Goal: Task Accomplishment & Management: Manage account settings

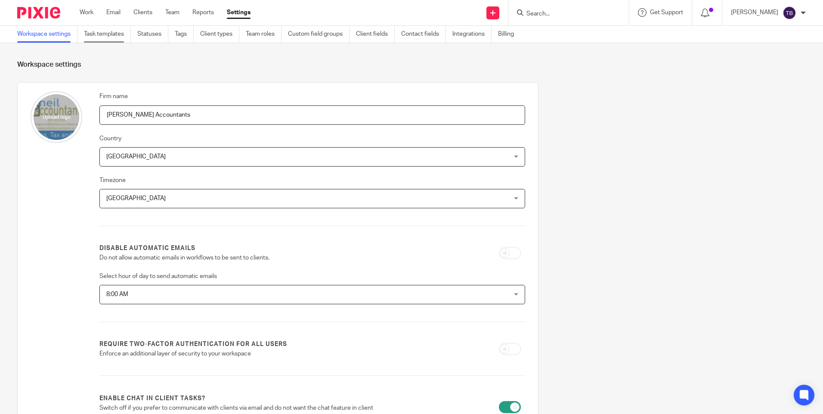
click at [102, 31] on link "Task templates" at bounding box center [107, 34] width 47 height 17
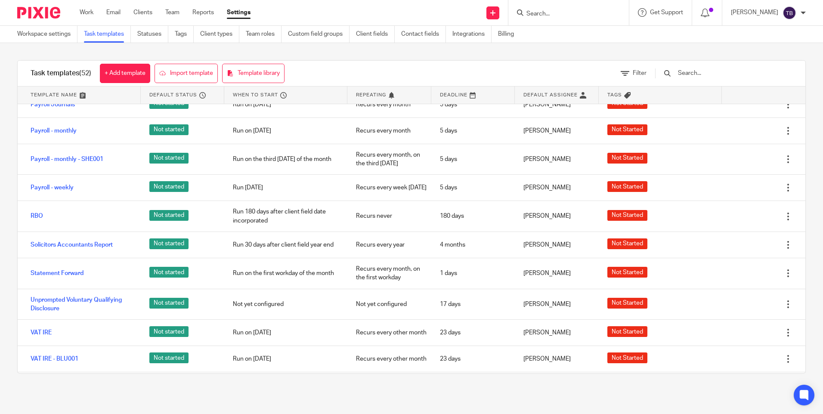
scroll to position [861, 0]
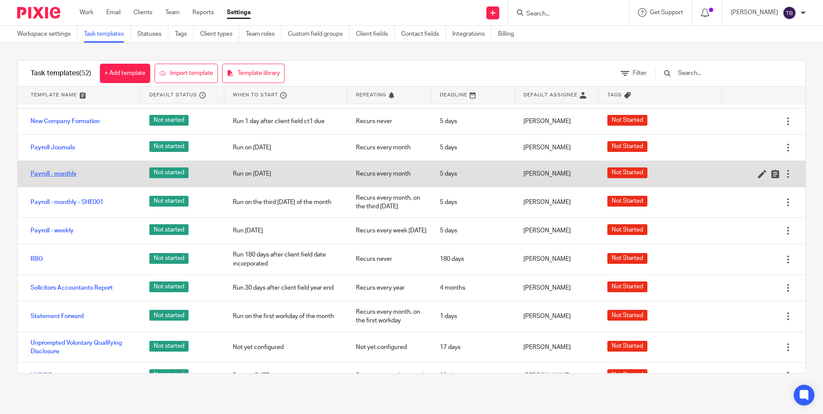
click at [48, 176] on link "Payroll - monthly" at bounding box center [54, 174] width 46 height 9
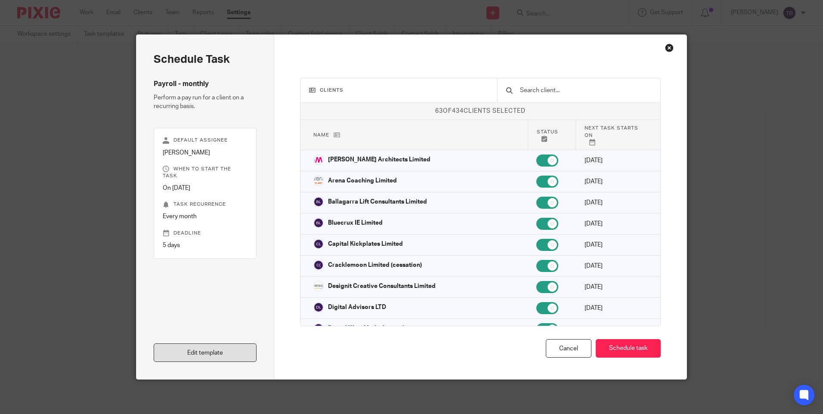
click at [201, 355] on link "Edit template" at bounding box center [205, 353] width 103 height 19
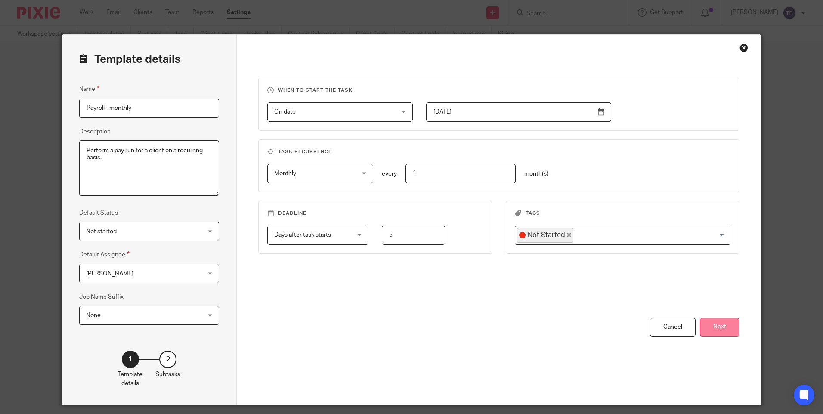
click at [714, 325] on button "Next" at bounding box center [720, 327] width 40 height 19
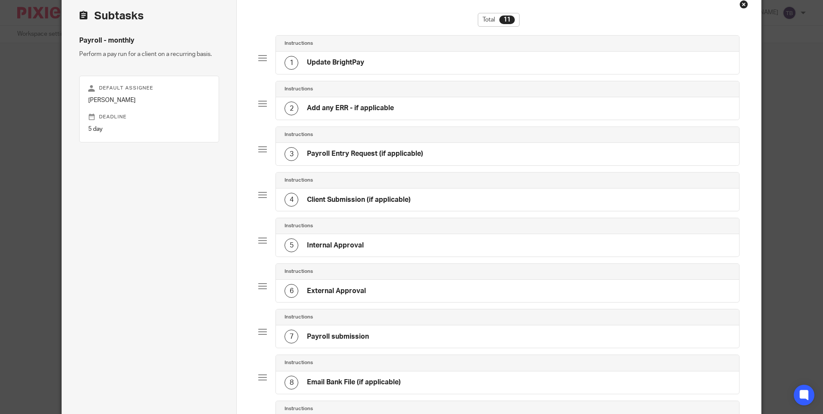
scroll to position [129, 0]
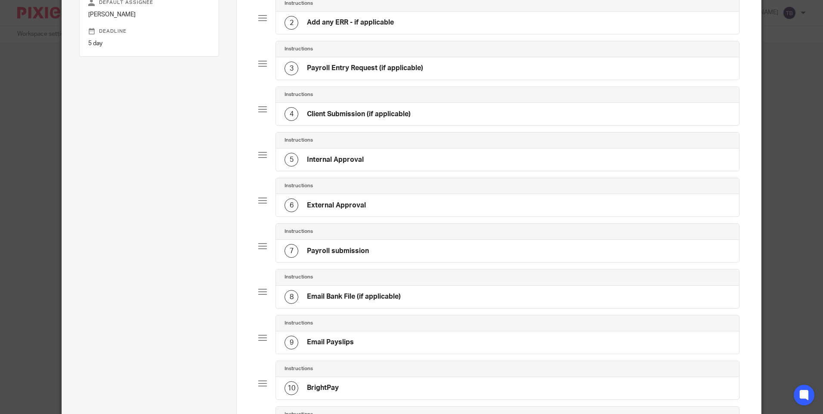
click at [391, 252] on div "7 Payroll submission" at bounding box center [507, 251] width 463 height 22
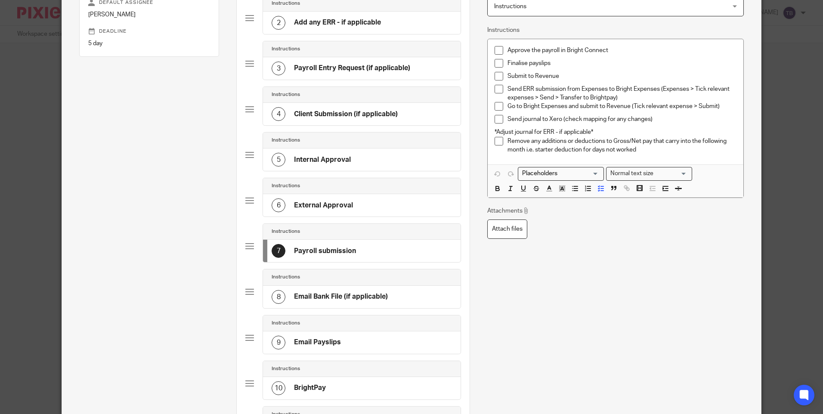
scroll to position [0, 0]
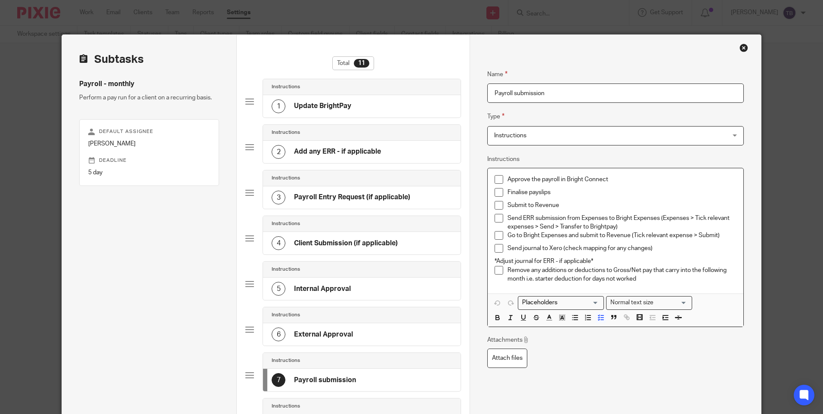
click at [673, 278] on p "Remove any additions or deductions to Gross/Net pay that carry into the followi…" at bounding box center [622, 275] width 229 height 18
click at [602, 194] on p "Finalise payslips" at bounding box center [622, 192] width 229 height 9
click at [607, 189] on p "Finalise payslips - Check" at bounding box center [622, 192] width 229 height 9
click at [647, 190] on p "Finalise payslips - Check pay date" at bounding box center [622, 192] width 229 height 9
drag, startPoint x: 649, startPoint y: 194, endPoint x: 554, endPoint y: 190, distance: 95.2
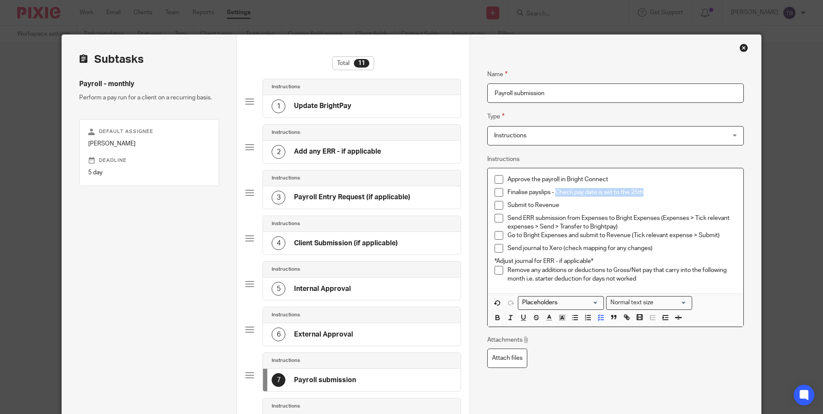
click at [554, 190] on p "Finalise payslips - Check pay date is set to the 25th" at bounding box center [622, 192] width 229 height 9
click at [496, 318] on icon "button" at bounding box center [497, 319] width 3 height 2
click at [668, 194] on p "Finalise payslips - Check pay date is set to the 25th" at bounding box center [622, 192] width 229 height 9
click at [672, 282] on p "Remove any additions or deductions to Gross/Net pay that carry into the followi…" at bounding box center [622, 275] width 229 height 18
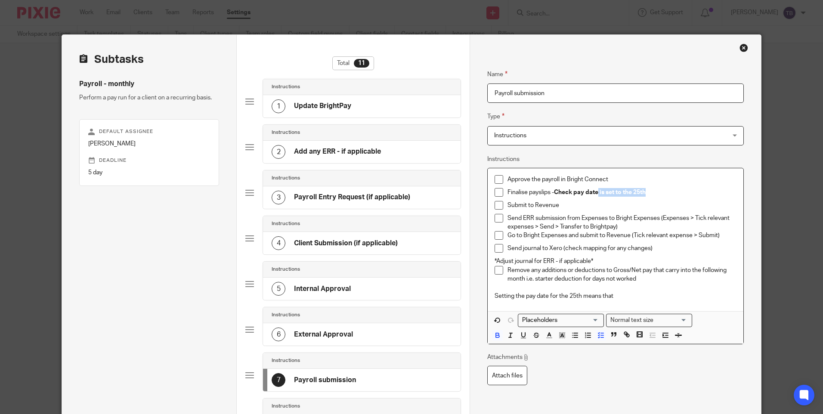
drag, startPoint x: 655, startPoint y: 189, endPoint x: 598, endPoint y: 193, distance: 57.0
click at [598, 193] on p "Finalise payslips - Check pay date is set to the 25th" at bounding box center [622, 192] width 229 height 9
drag, startPoint x: 632, startPoint y: 293, endPoint x: 463, endPoint y: 291, distance: 169.3
click at [463, 291] on div "Subtasks Payroll - monthly Perform a pay run for a client on a recurring basis.…" at bounding box center [411, 347] width 699 height 624
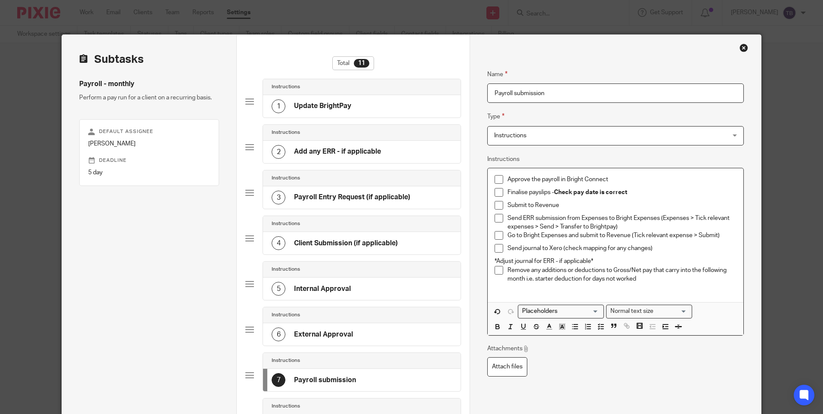
scroll to position [258, 0]
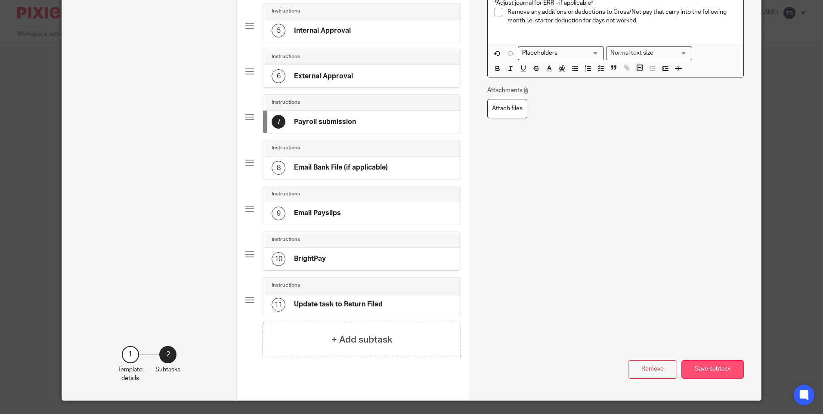
click at [700, 371] on button "Save subtask" at bounding box center [713, 369] width 62 height 19
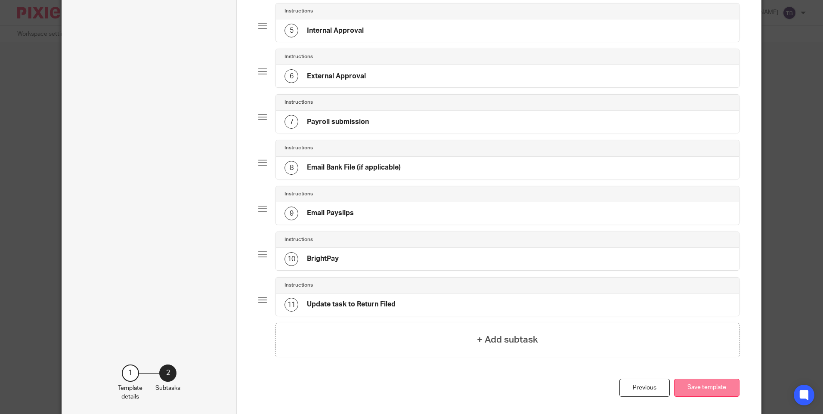
click at [695, 388] on button "Save template" at bounding box center [706, 388] width 65 height 19
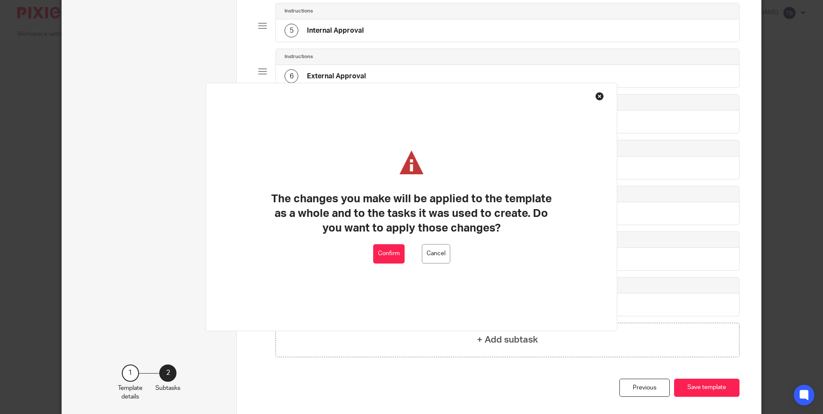
drag, startPoint x: 397, startPoint y: 251, endPoint x: 390, endPoint y: 238, distance: 15.0
click at [397, 251] on button "Confirm" at bounding box center [388, 254] width 31 height 19
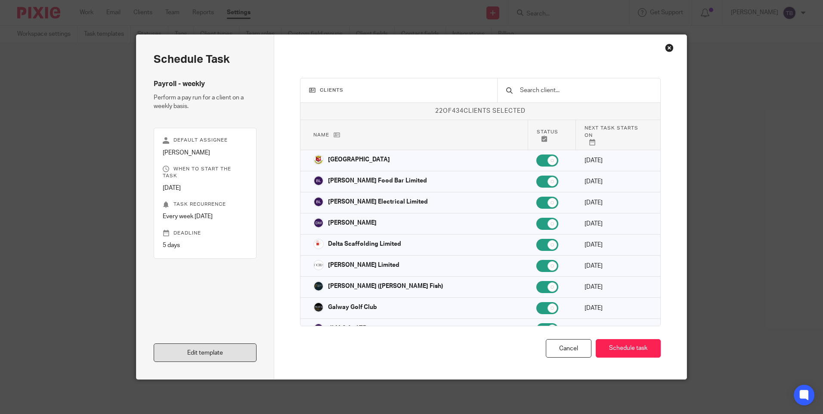
click at [249, 359] on link "Edit template" at bounding box center [205, 353] width 103 height 19
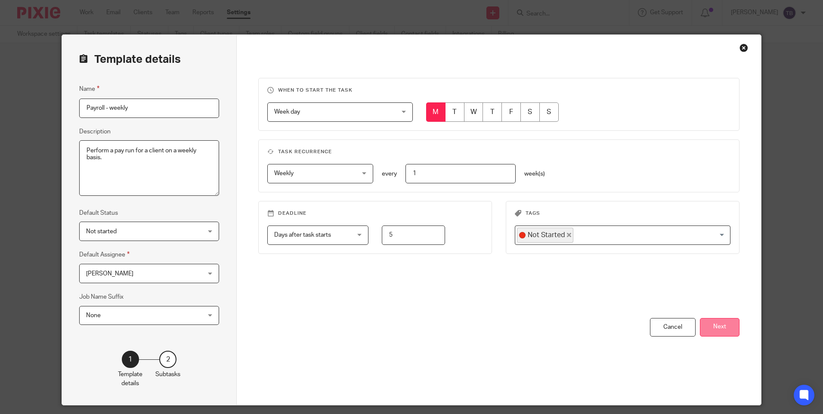
click at [705, 325] on button "Next" at bounding box center [720, 327] width 40 height 19
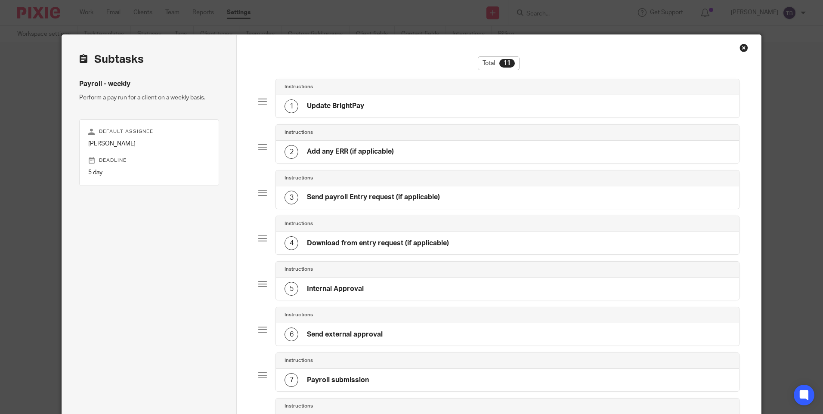
click at [361, 378] on h4 "Payroll submission" at bounding box center [338, 380] width 62 height 9
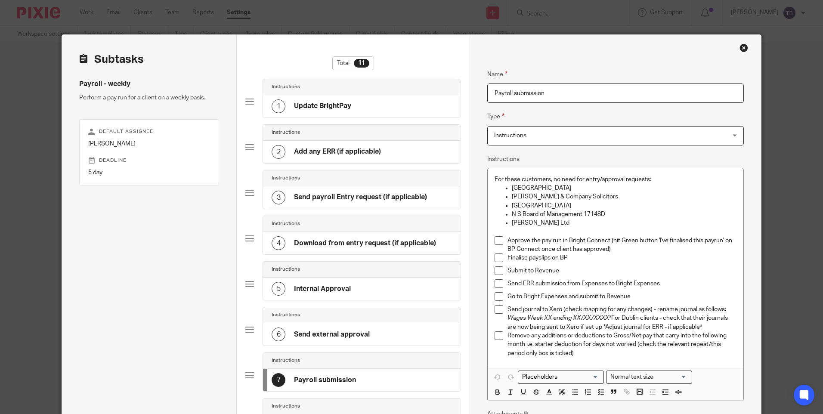
click at [632, 261] on p "Finalise payslips on BP" at bounding box center [622, 258] width 229 height 9
drag, startPoint x: 624, startPoint y: 259, endPoint x: 573, endPoint y: 258, distance: 51.3
click at [573, 258] on p "Finalise payslips on BP - Check pay date" at bounding box center [622, 258] width 229 height 9
click at [626, 259] on p "Finalise payslips on BP - Check pay date" at bounding box center [622, 258] width 229 height 9
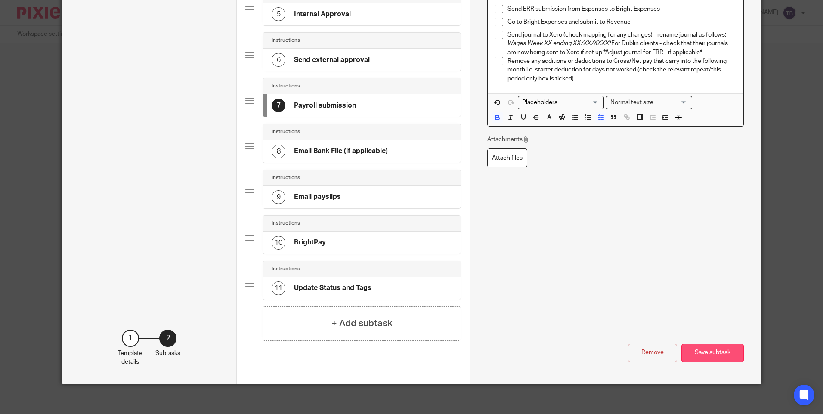
scroll to position [279, 0]
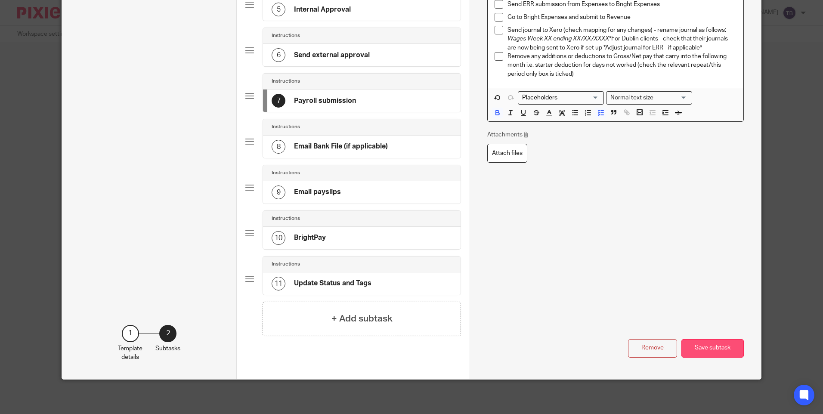
click at [708, 346] on button "Save subtask" at bounding box center [713, 348] width 62 height 19
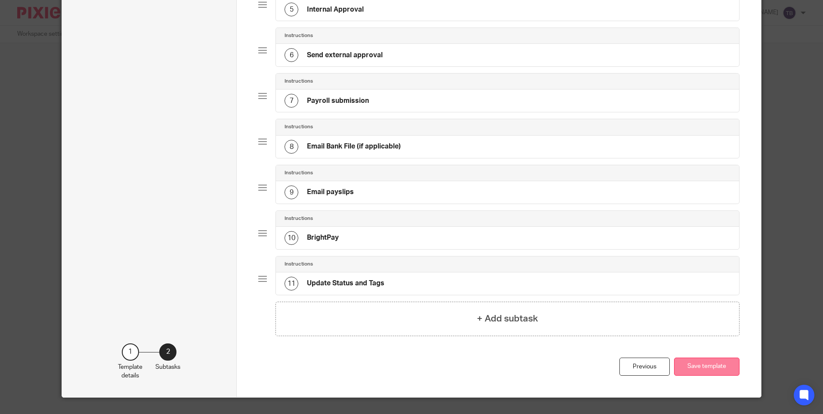
click at [701, 362] on button "Save template" at bounding box center [706, 367] width 65 height 19
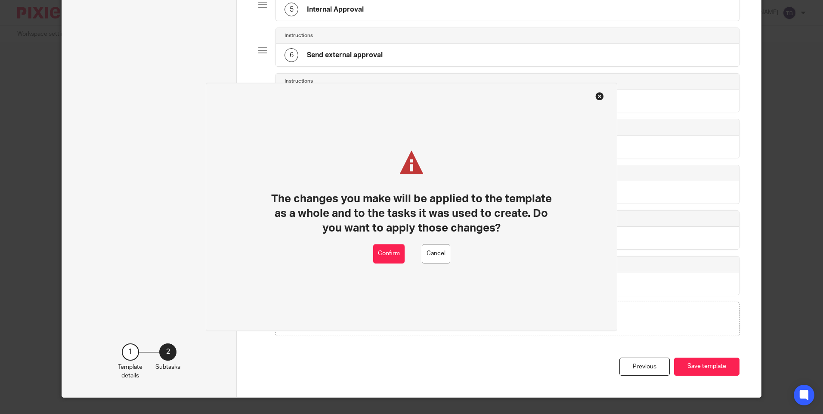
click at [375, 242] on div "The changes you make will be applied to the template as a whole and to the task…" at bounding box center [412, 197] width 288 height 94
click at [382, 250] on button "Confirm" at bounding box center [388, 254] width 31 height 19
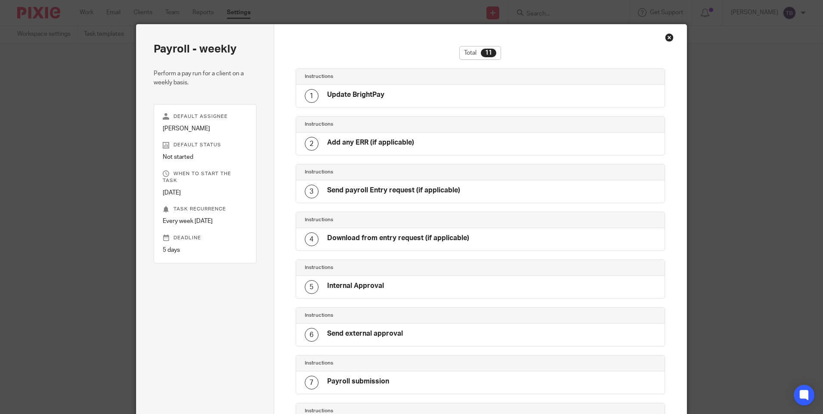
scroll to position [269, 0]
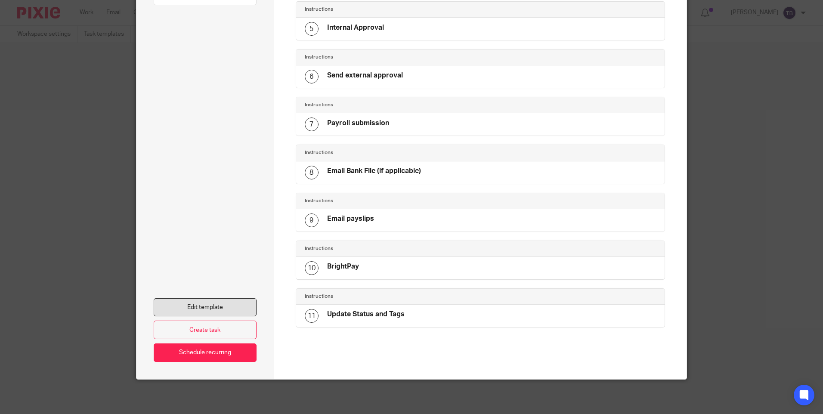
click at [210, 301] on link "Edit template" at bounding box center [205, 307] width 103 height 19
